Goal: Information Seeking & Learning: Learn about a topic

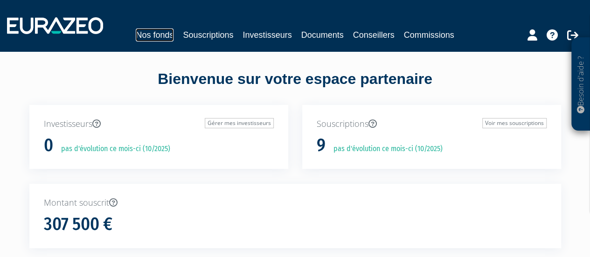
click at [157, 30] on link "Nos fonds" at bounding box center [155, 34] width 38 height 13
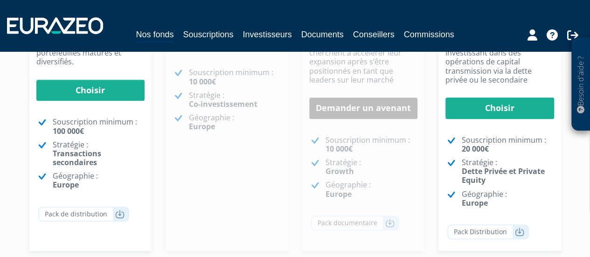
scroll to position [260, 0]
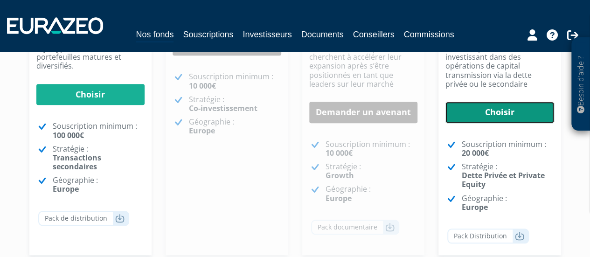
click at [505, 105] on link "Choisir" at bounding box center [499, 112] width 109 height 21
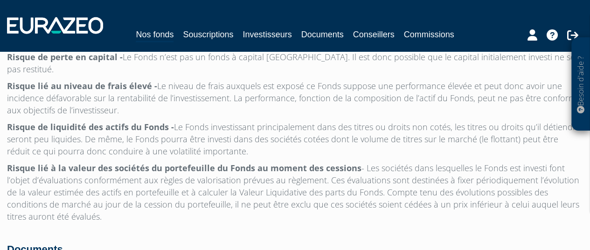
scroll to position [3118, 0]
